Goal: Task Accomplishment & Management: Manage account settings

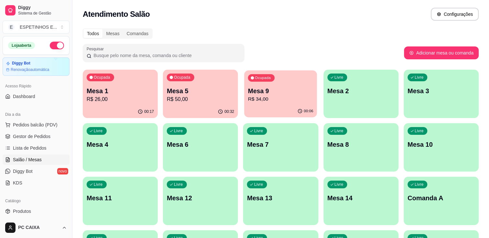
click at [286, 86] on div "Ocupada Mesa 9 R$ 34,00" at bounding box center [280, 87] width 73 height 35
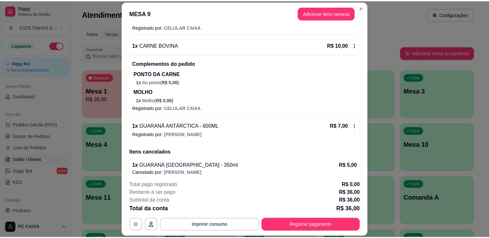
scroll to position [185, 0]
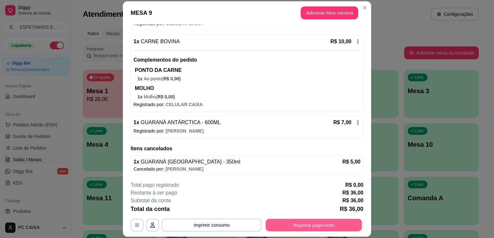
click at [316, 225] on button "Registrar pagamento" at bounding box center [314, 225] width 96 height 13
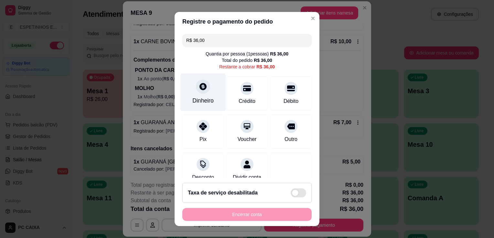
click at [200, 90] on icon at bounding box center [203, 86] width 8 height 8
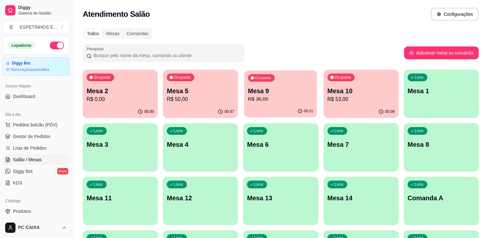
click at [270, 93] on p "Mesa 9" at bounding box center [280, 91] width 65 height 9
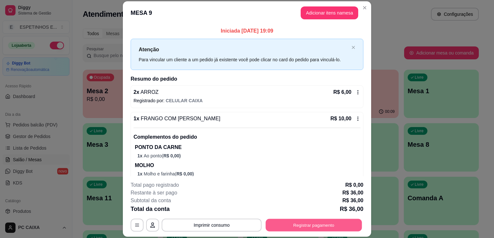
click at [298, 227] on button "Registrar pagamento" at bounding box center [314, 225] width 96 height 13
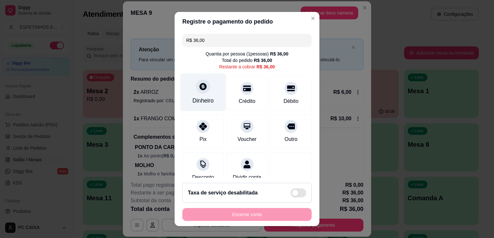
click at [203, 96] on div "Dinheiro" at bounding box center [203, 93] width 46 height 38
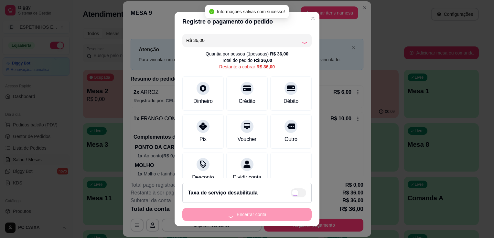
type input "R$ 0,00"
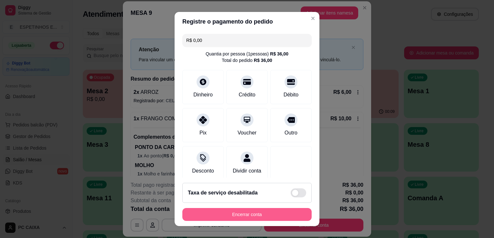
click at [261, 216] on button "Encerrar conta" at bounding box center [246, 214] width 129 height 13
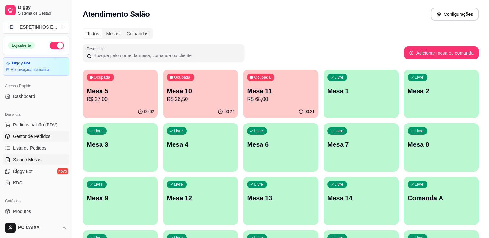
click at [44, 135] on span "Gestor de Pedidos" at bounding box center [31, 136] width 37 height 6
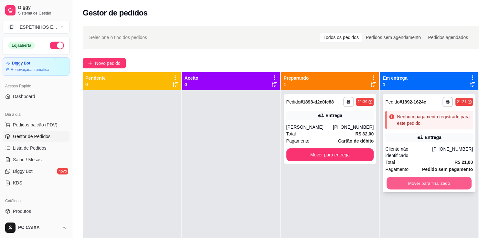
click at [419, 177] on button "Mover para finalizado" at bounding box center [428, 183] width 85 height 13
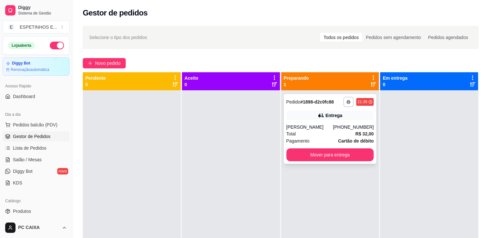
click at [358, 127] on div "(63) 99236-5146" at bounding box center [353, 127] width 41 height 6
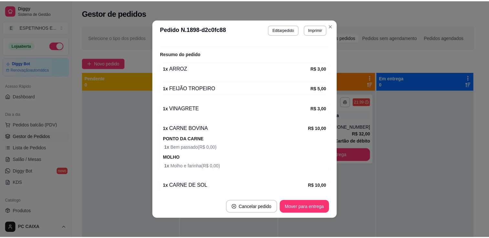
scroll to position [196, 0]
